Goal: Book appointment/travel/reservation

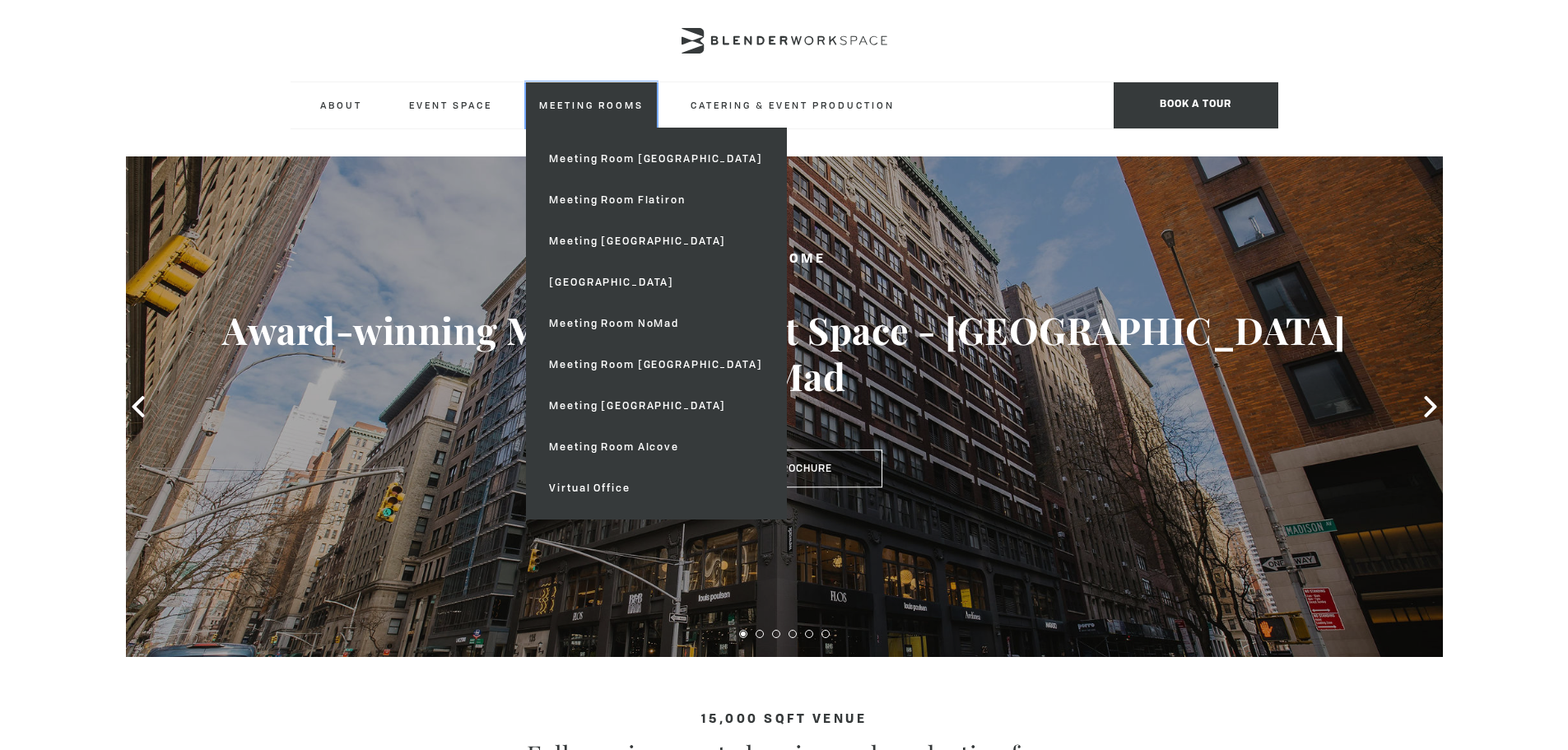
click at [576, 104] on link "Meeting Rooms" at bounding box center [591, 104] width 131 height 45
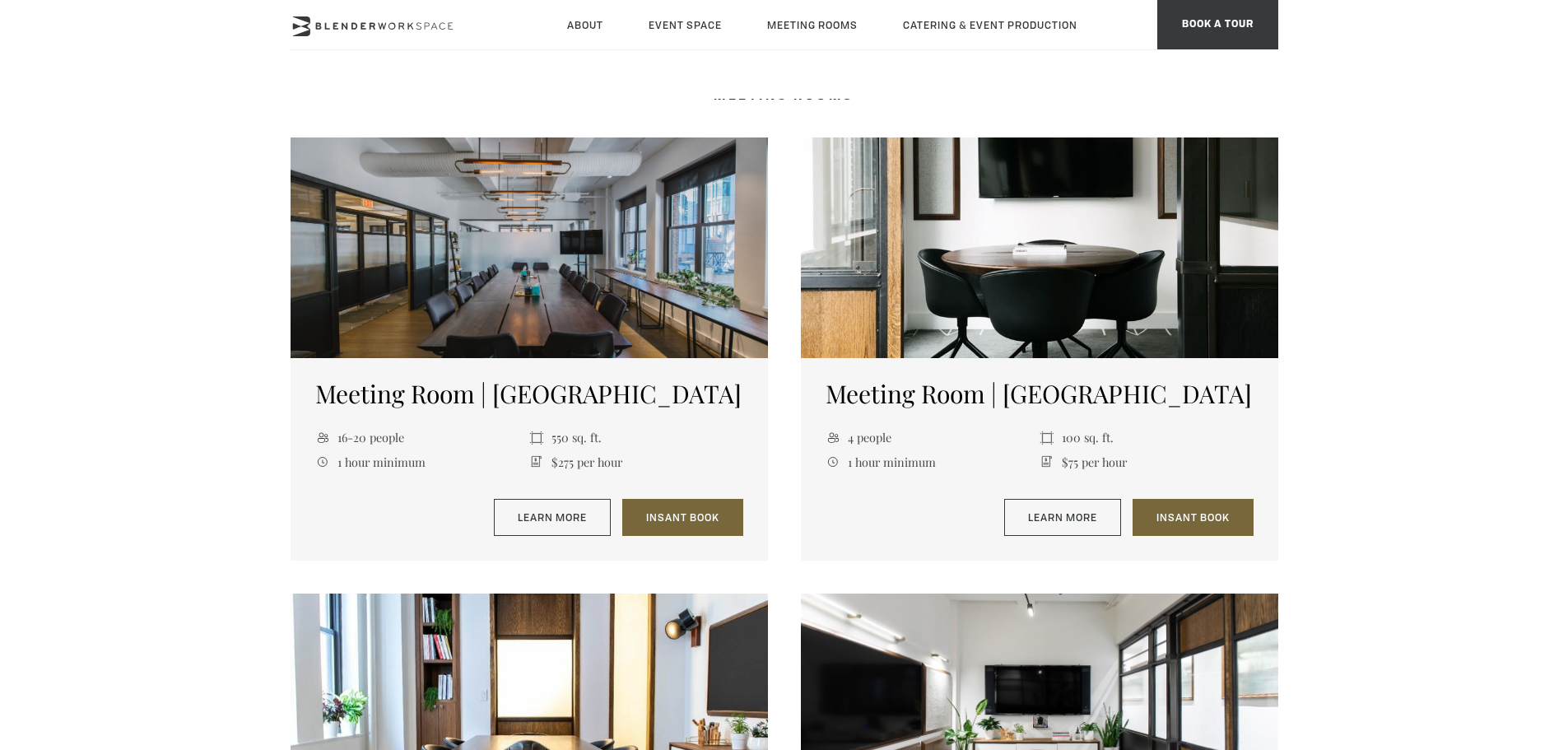
scroll to position [576, 0]
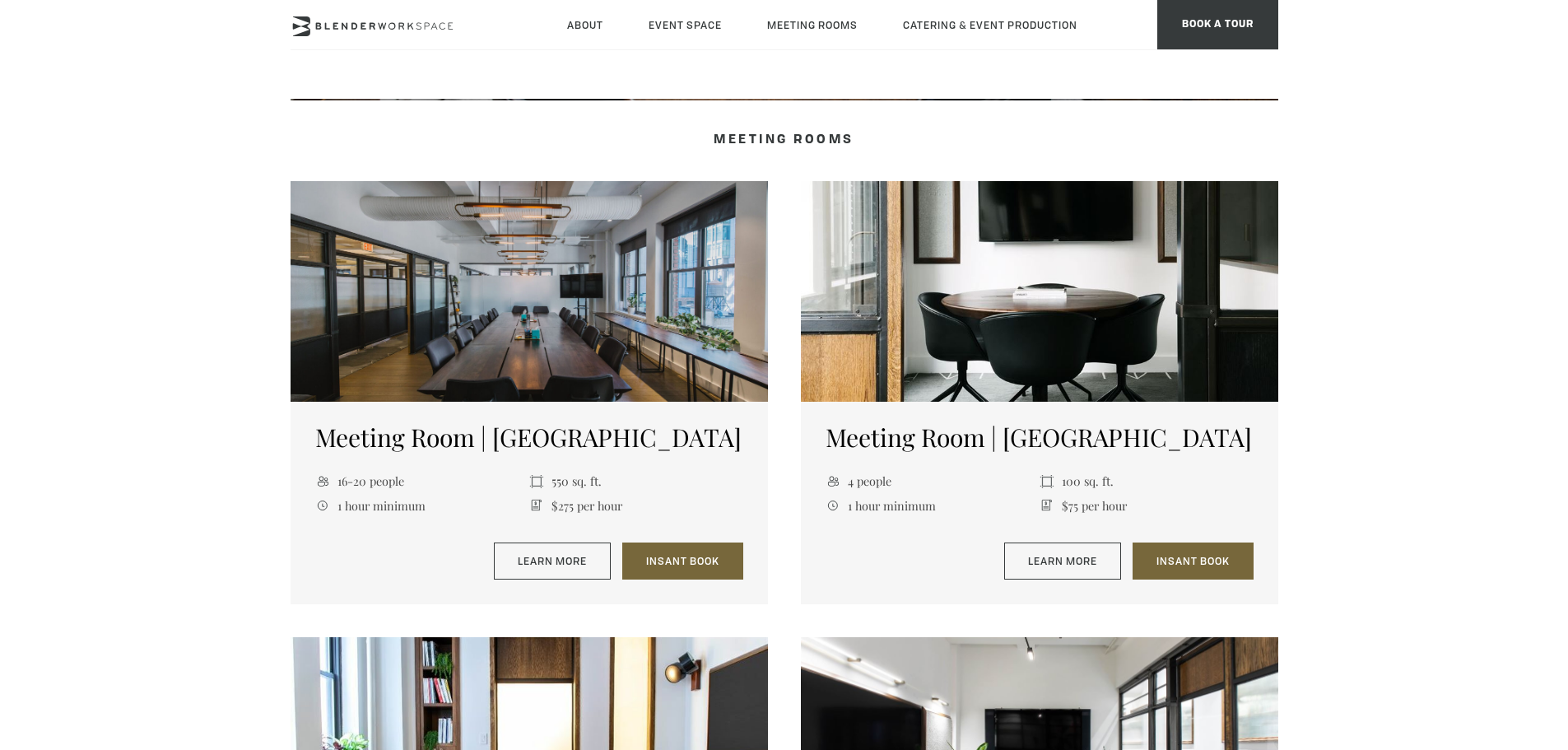
click at [507, 297] on div at bounding box center [529, 291] width 477 height 220
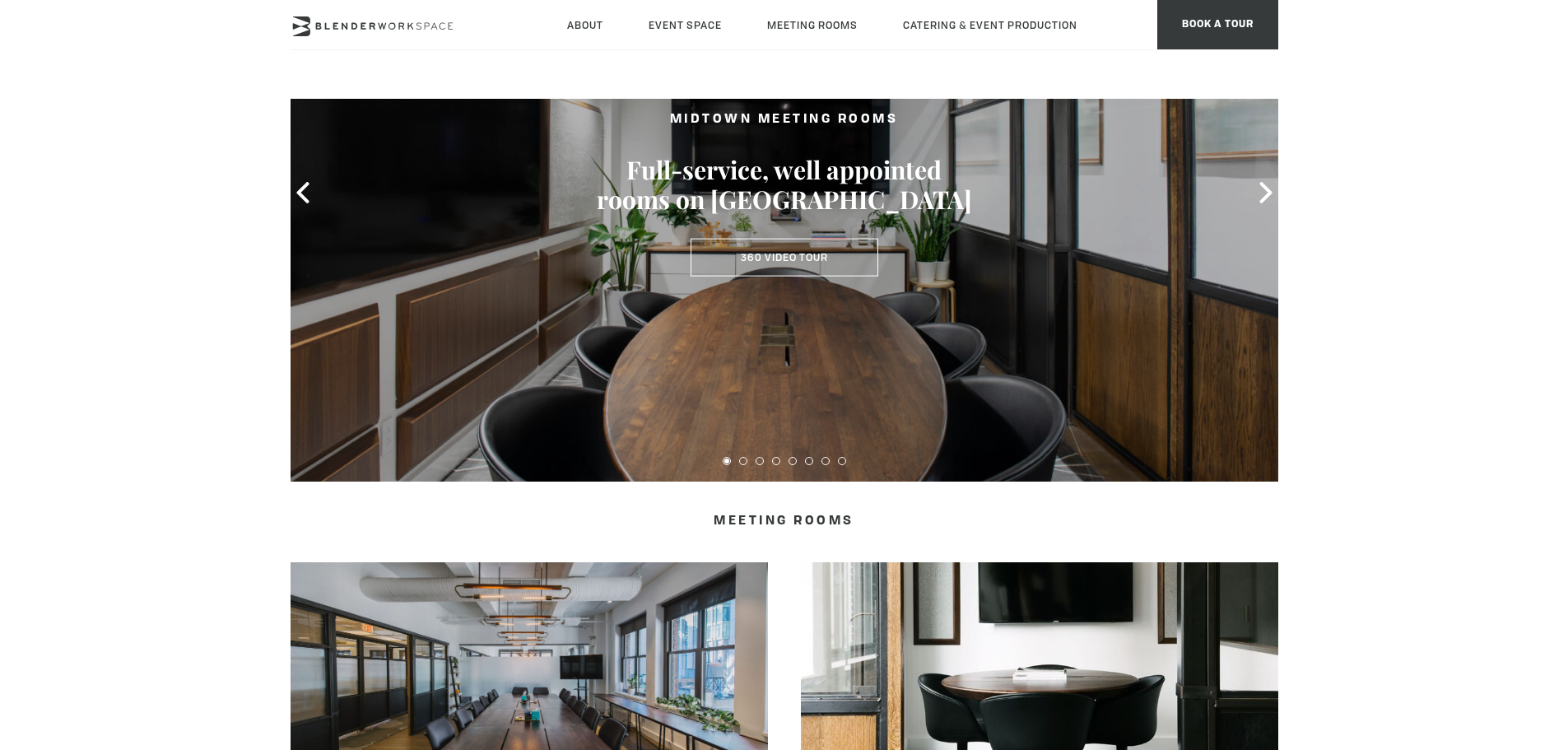
scroll to position [82, 0]
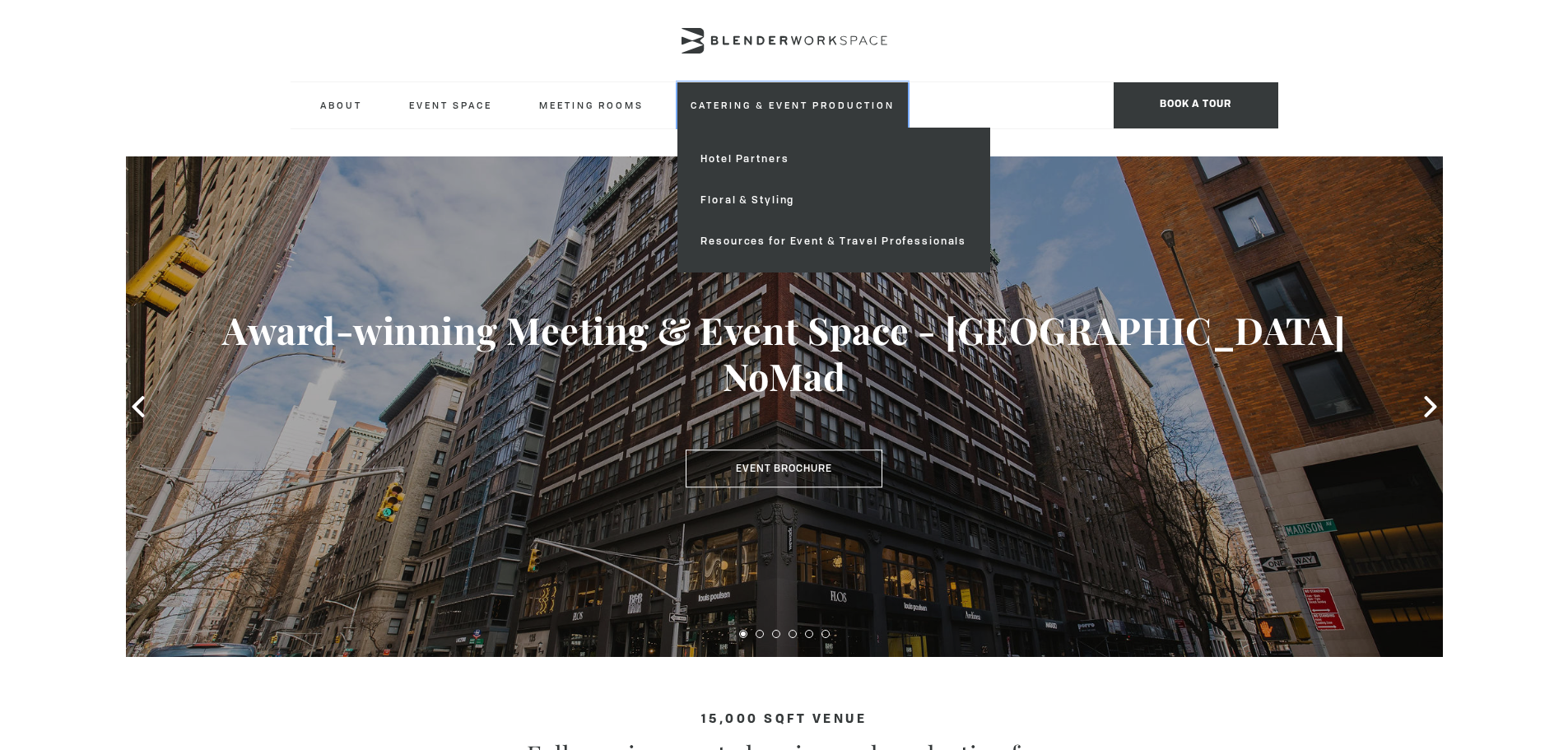
click at [800, 103] on link "Catering & Event Production" at bounding box center [792, 104] width 230 height 45
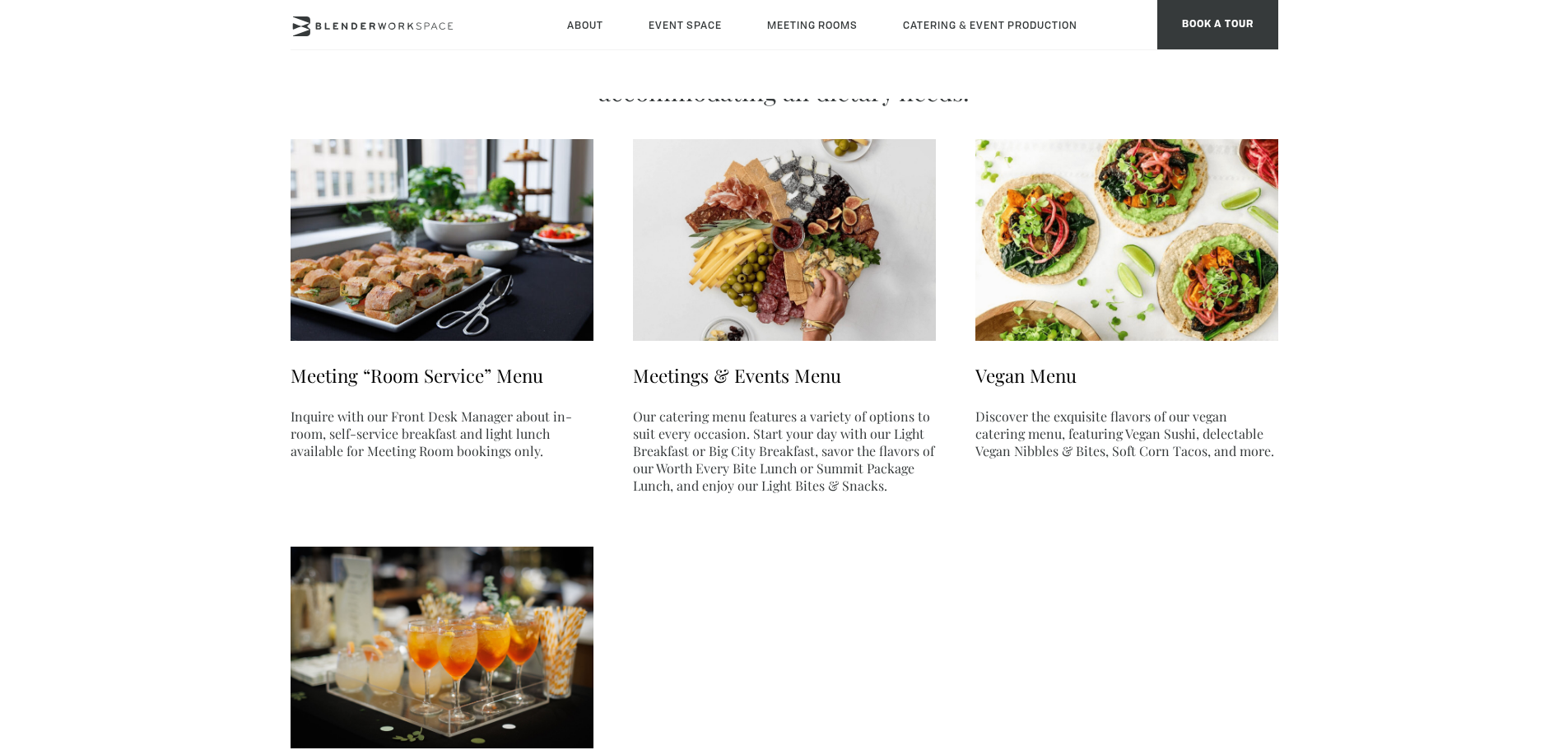
scroll to position [165, 0]
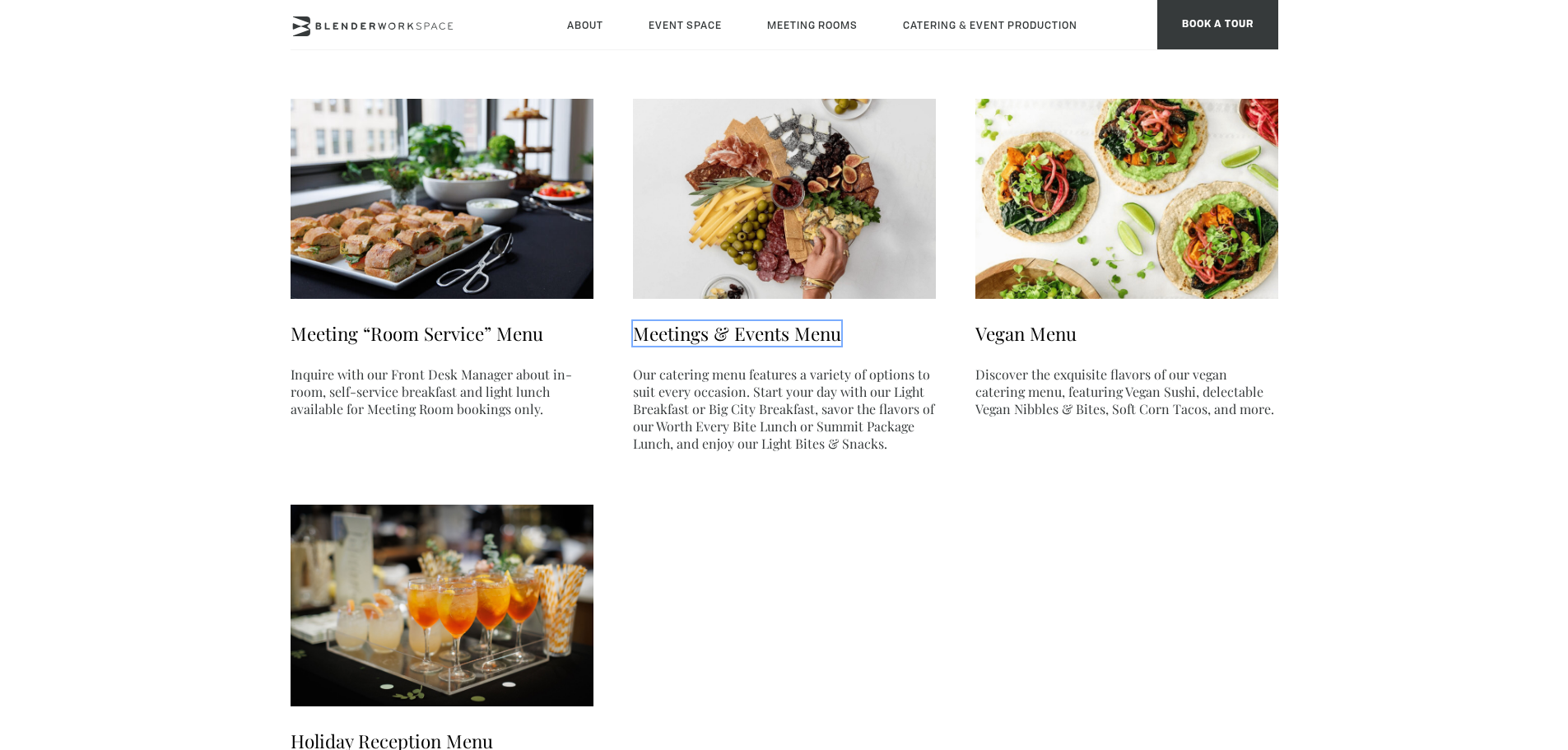
click at [759, 332] on link "Meetings & Events Menu" at bounding box center [736, 333] width 208 height 25
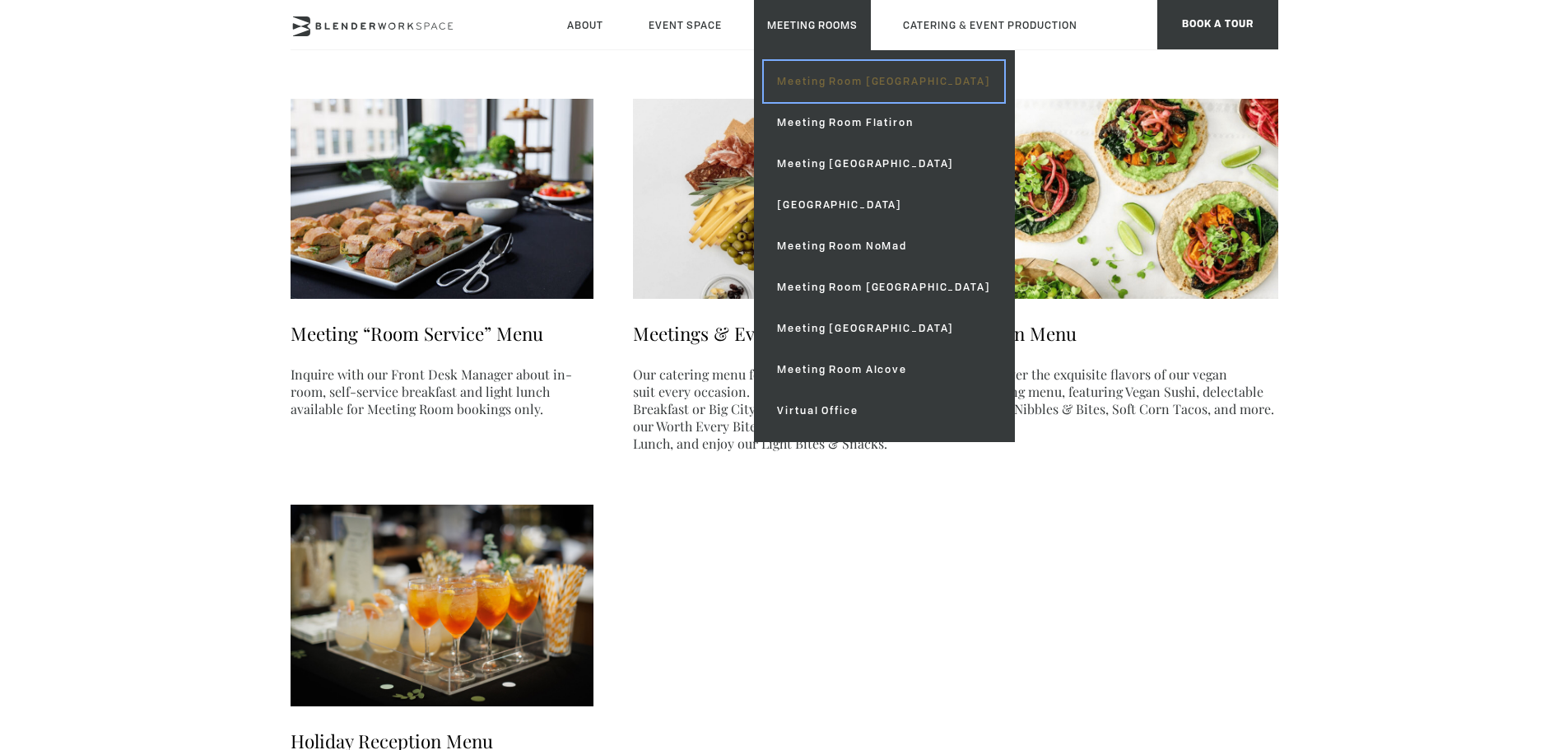
click at [834, 85] on link "Meeting Room [GEOGRAPHIC_DATA]" at bounding box center [883, 81] width 240 height 41
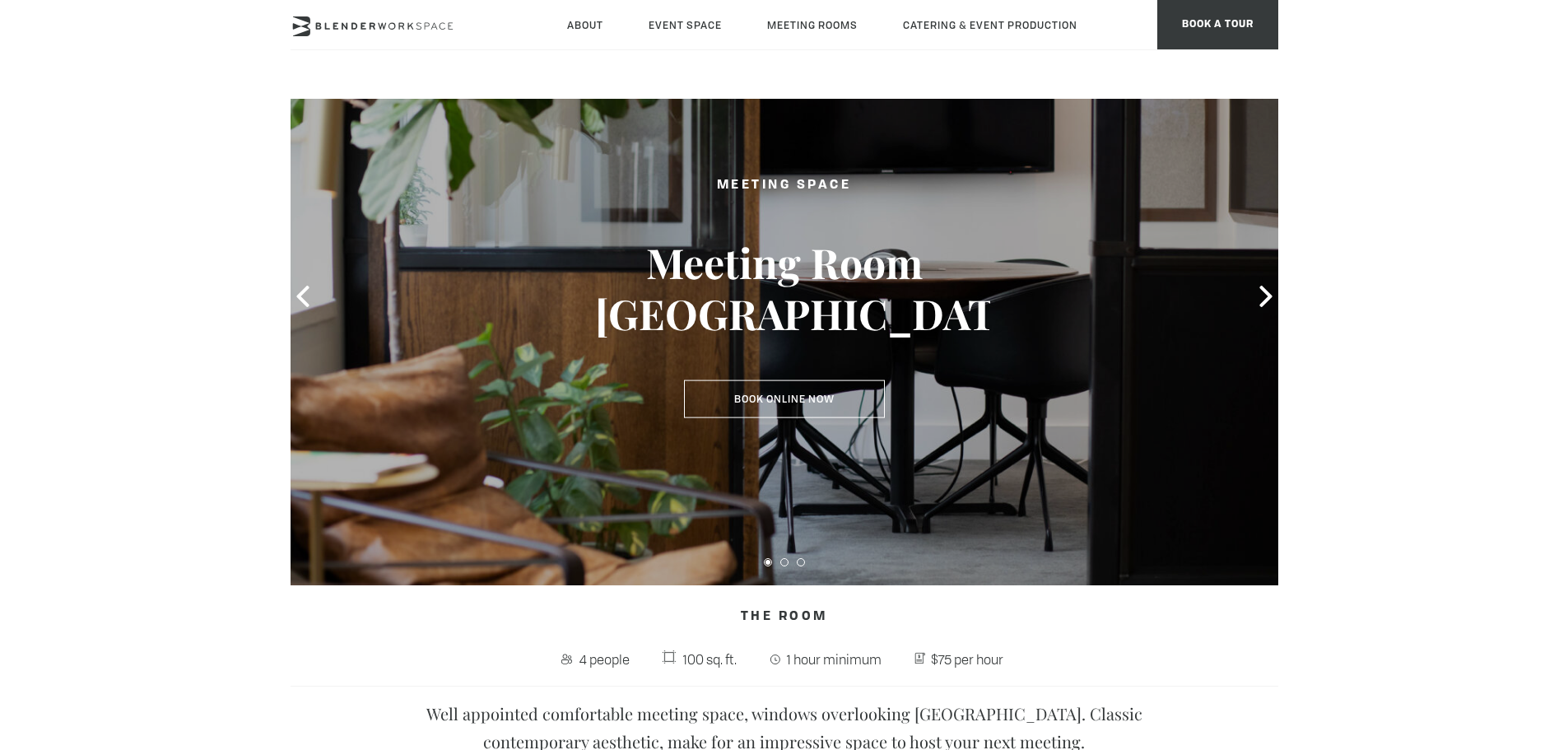
scroll to position [30, 0]
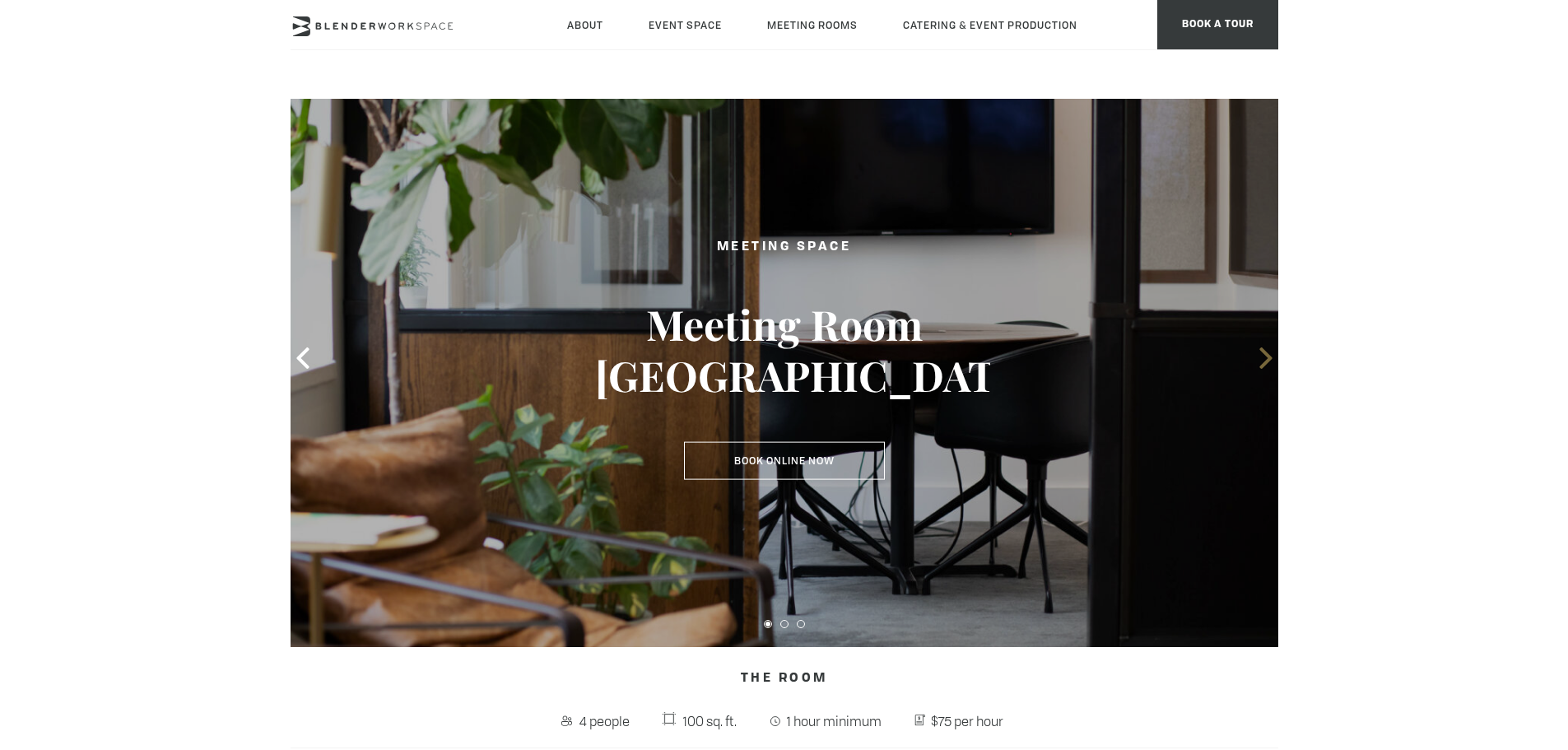
click at [1258, 349] on icon at bounding box center [1266, 358] width 21 height 21
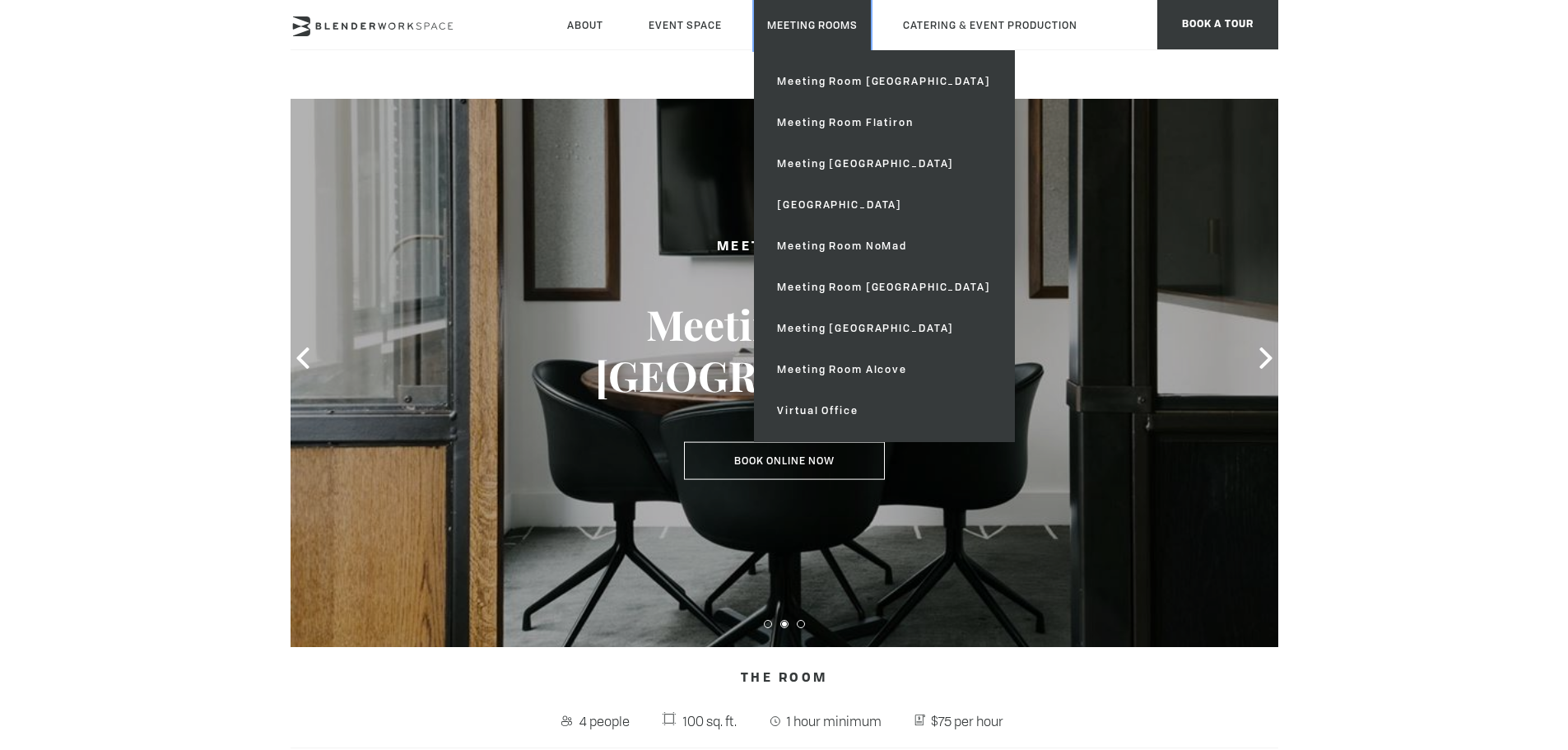
click at [768, 30] on link "Meeting Rooms" at bounding box center [811, 25] width 116 height 50
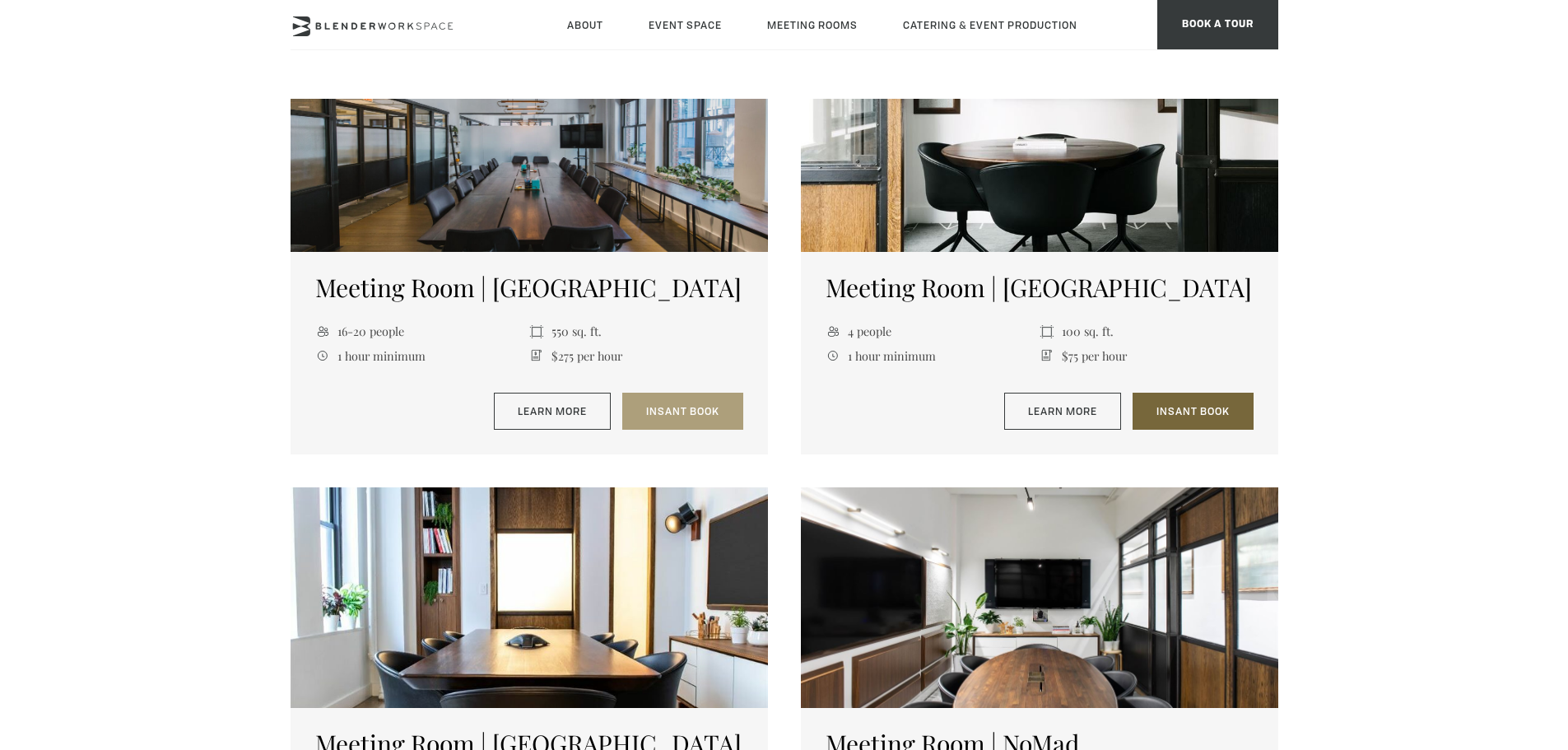
scroll to position [740, 0]
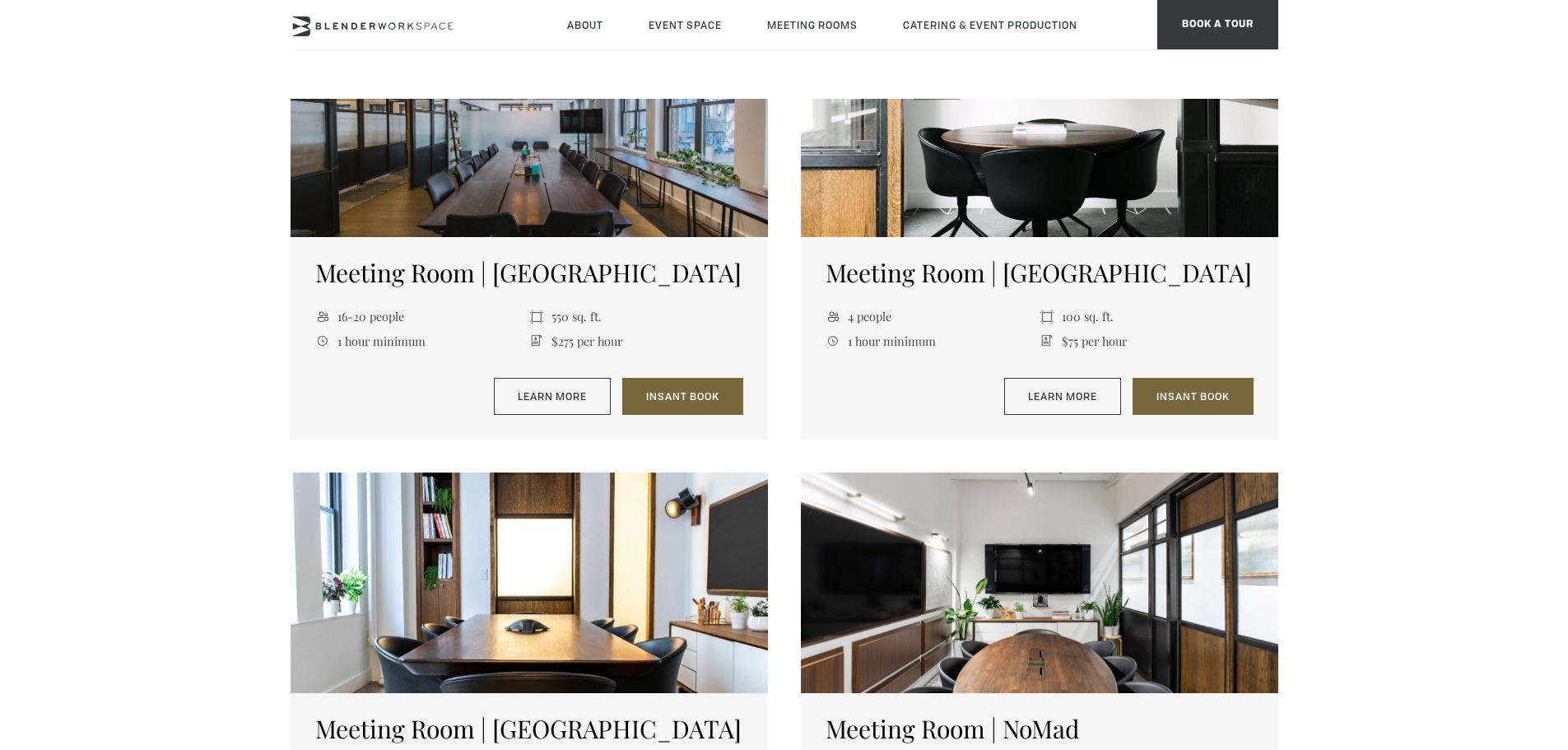
click at [540, 203] on div at bounding box center [529, 126] width 477 height 220
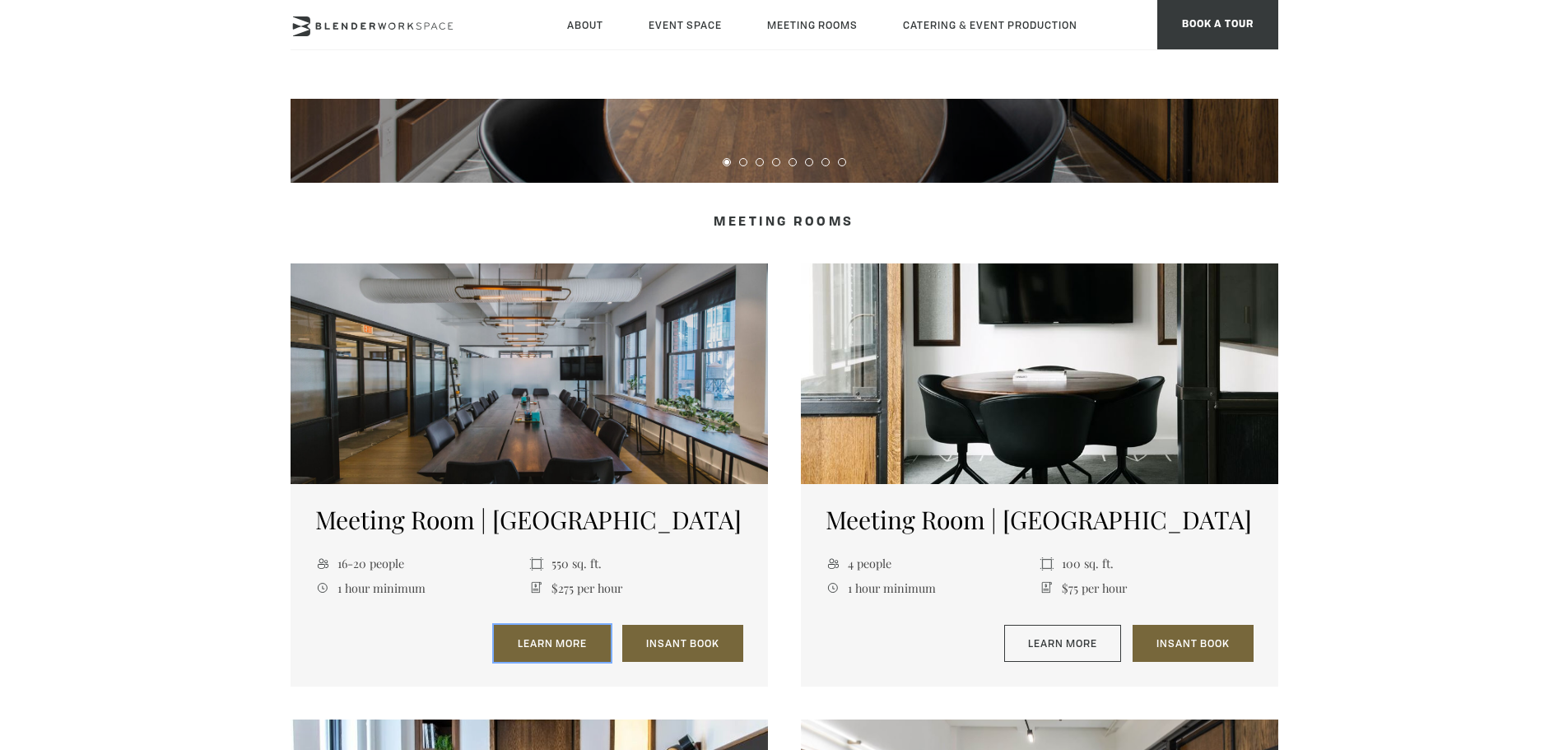
click at [574, 636] on link "Learn More" at bounding box center [552, 643] width 116 height 38
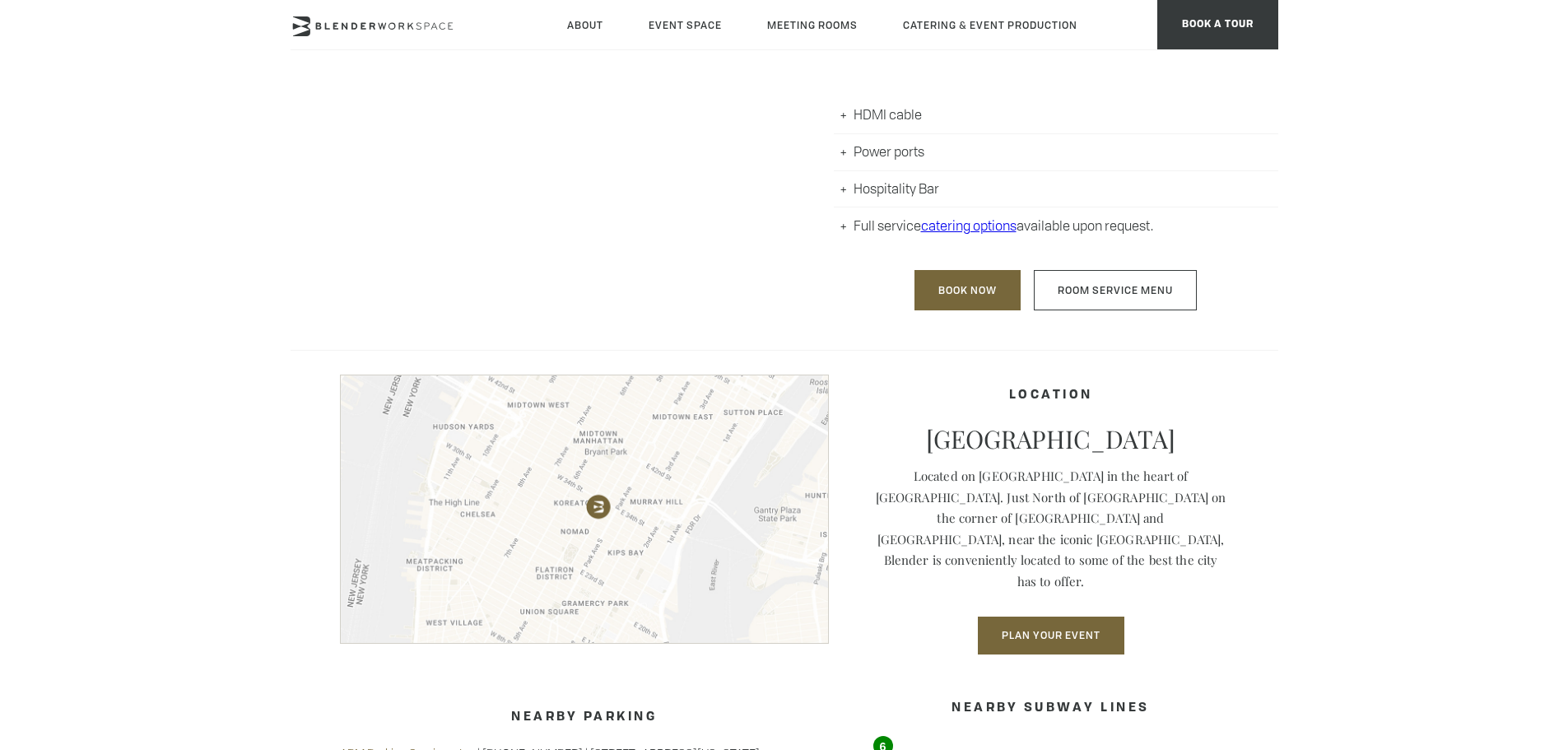
scroll to position [1234, 0]
